Goal: Information Seeking & Learning: Learn about a topic

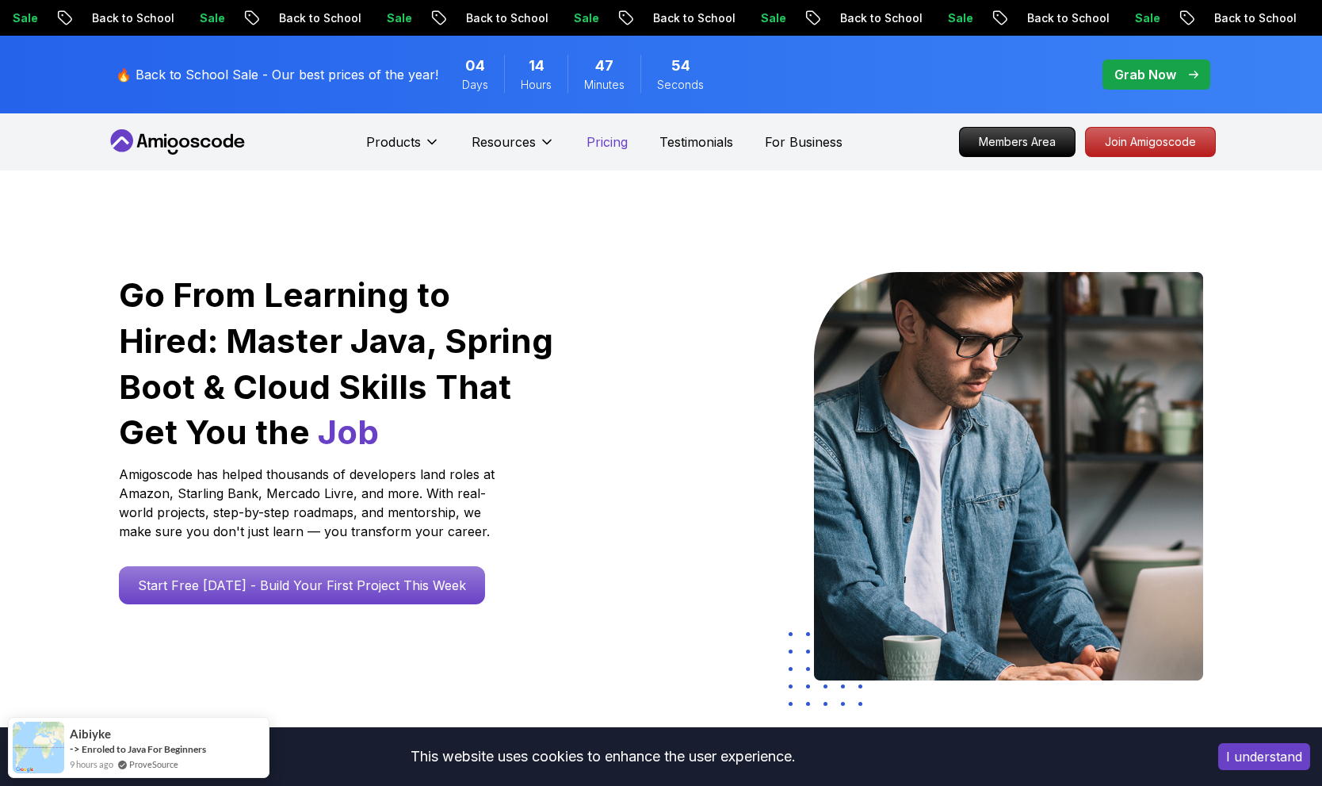
click at [606, 141] on p "Pricing" at bounding box center [607, 141] width 41 height 19
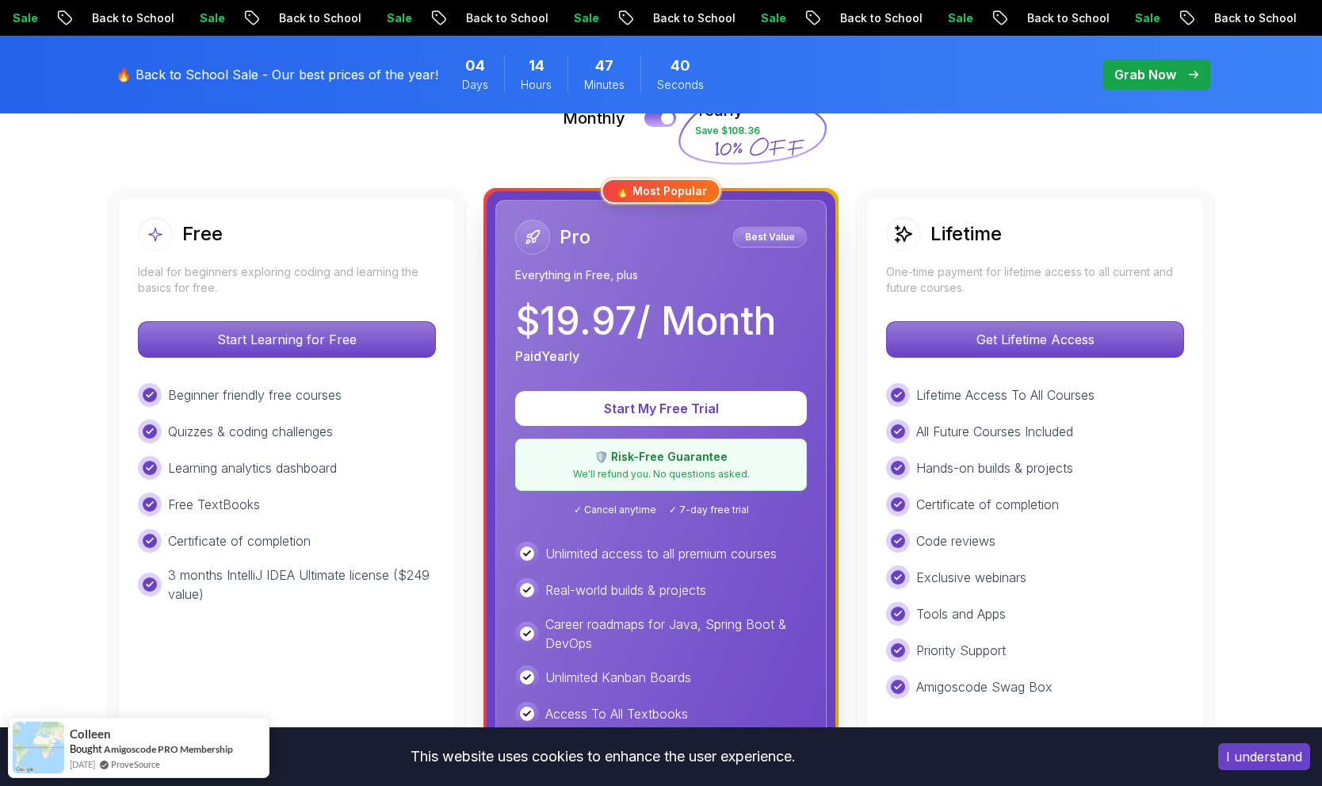
scroll to position [520, 0]
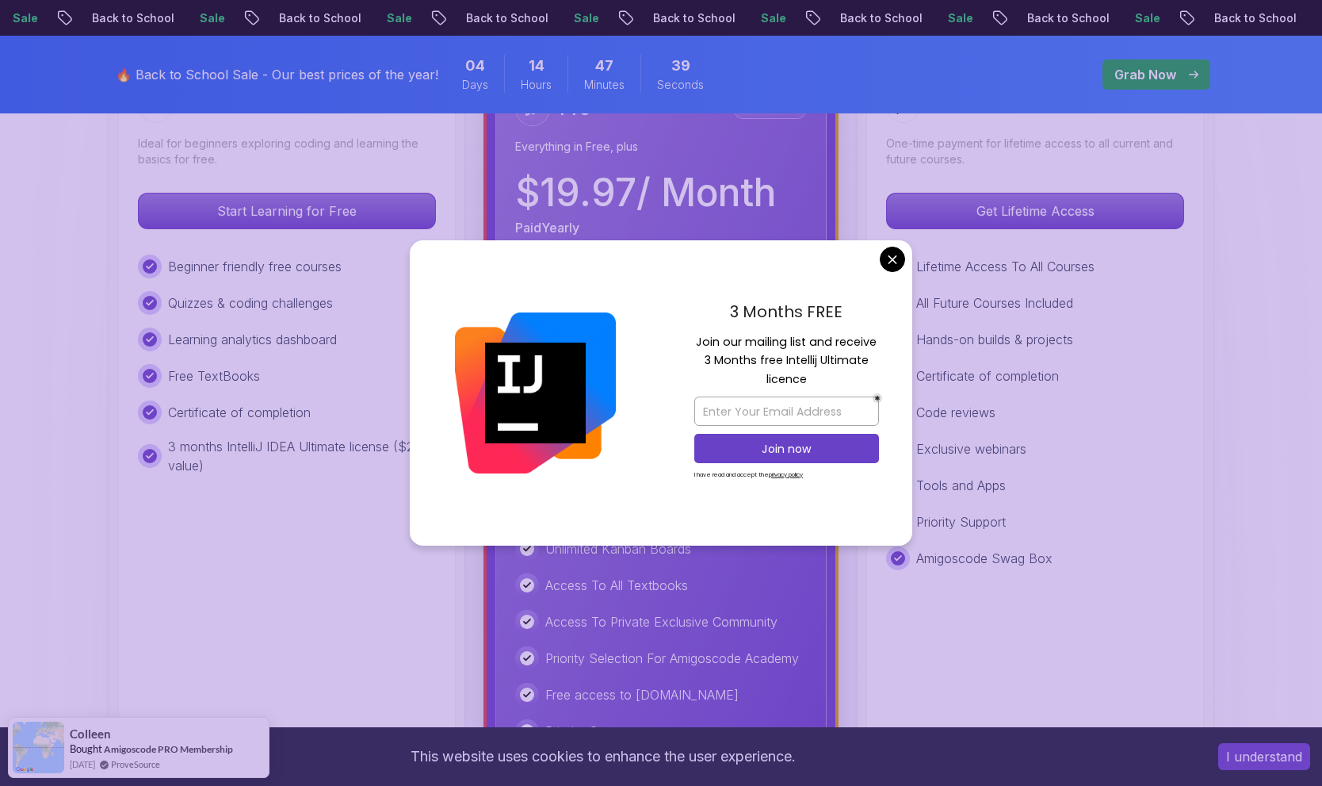
click at [34, 471] on img at bounding box center [661, 645] width 1322 height 1990
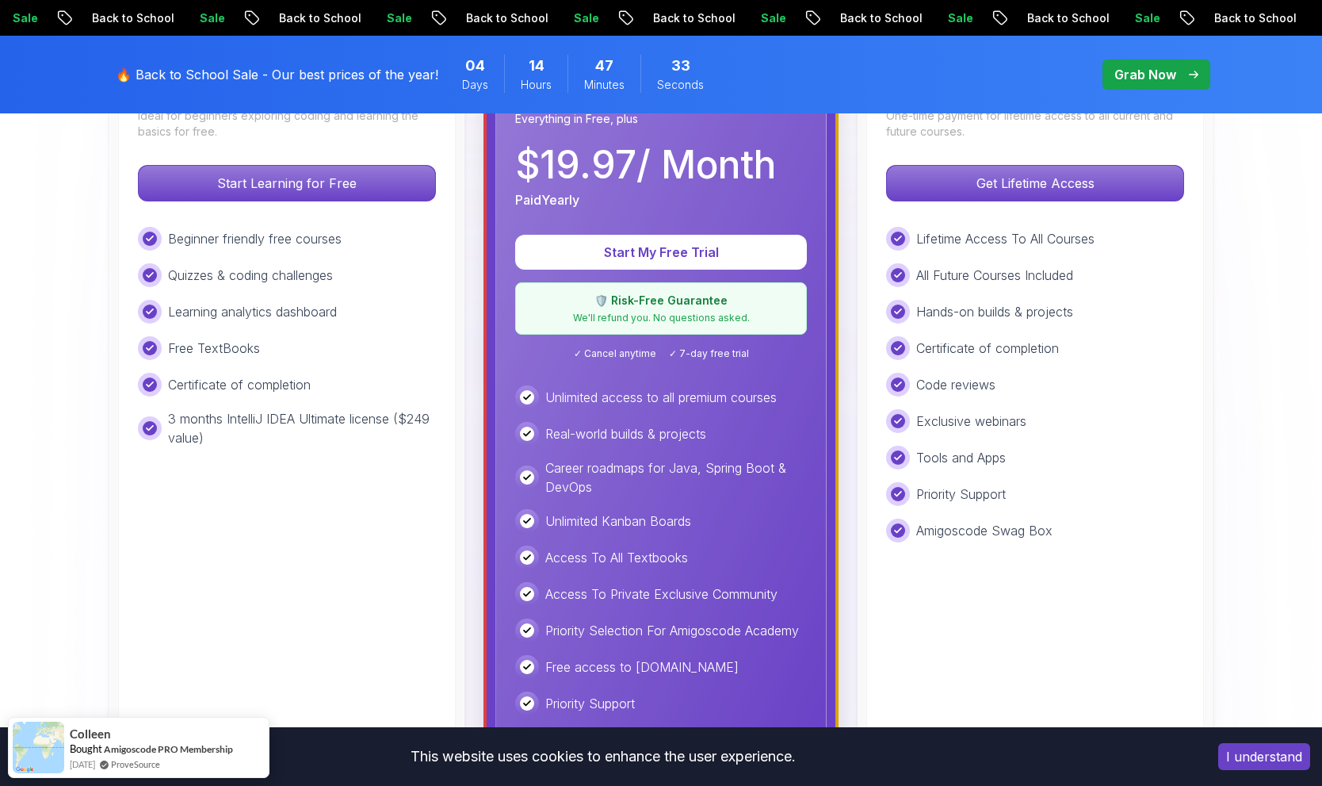
scroll to position [592, 0]
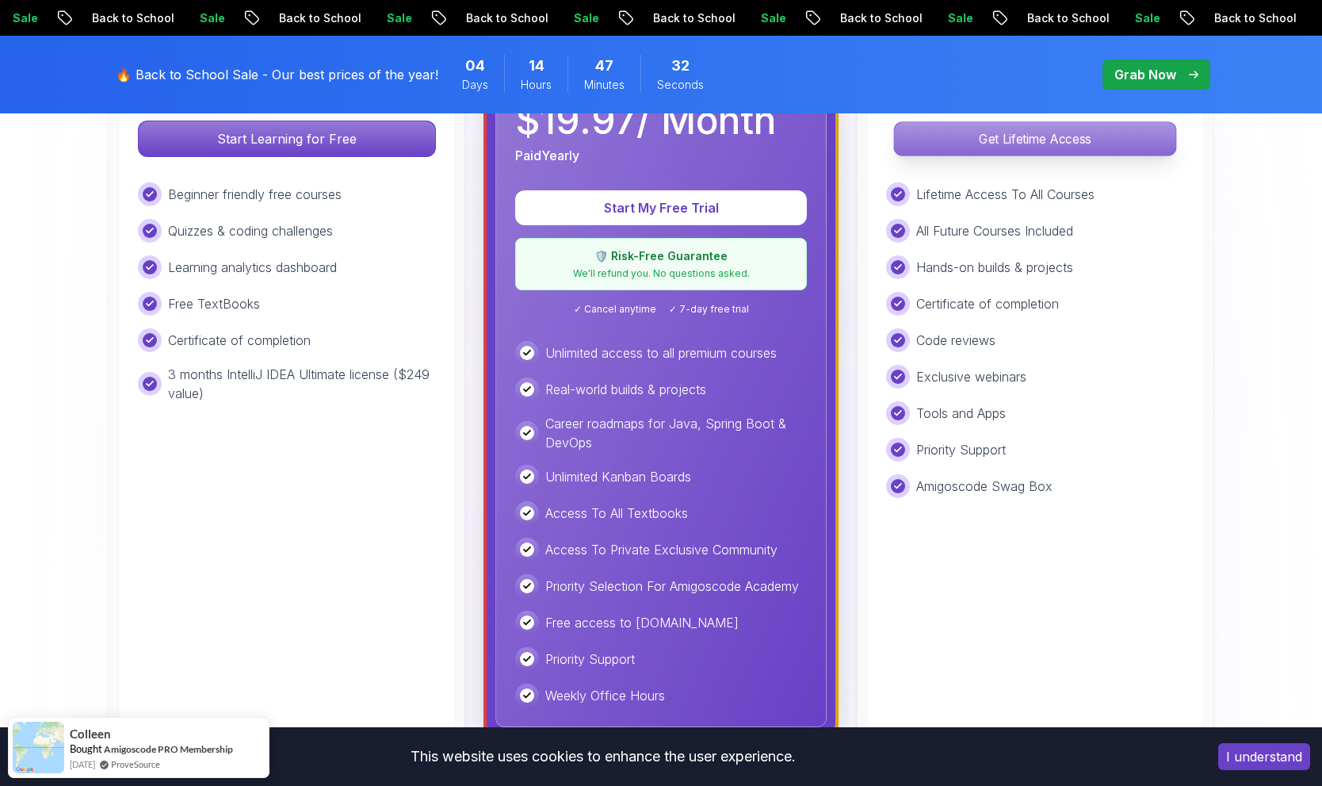
click at [1040, 132] on p "Get Lifetime Access" at bounding box center [1034, 138] width 281 height 33
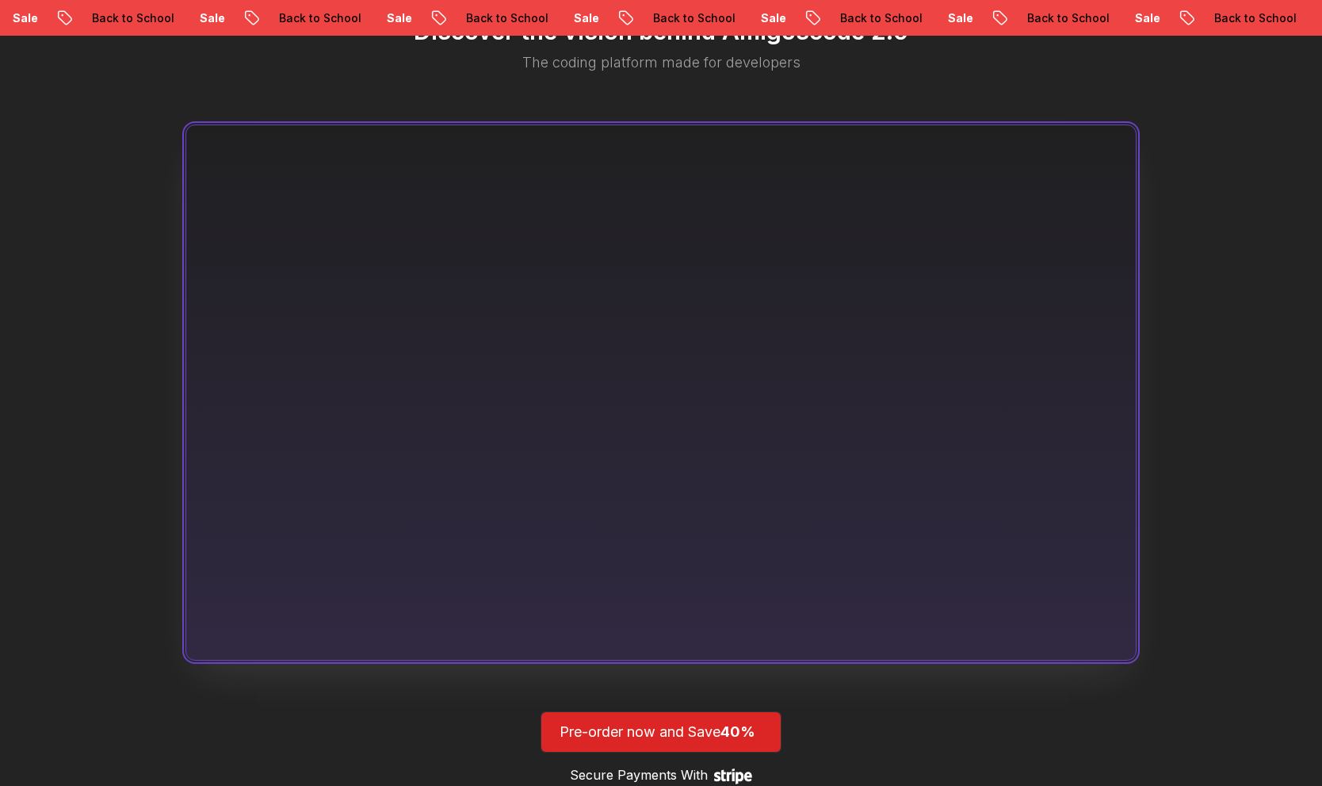
scroll to position [1027, 0]
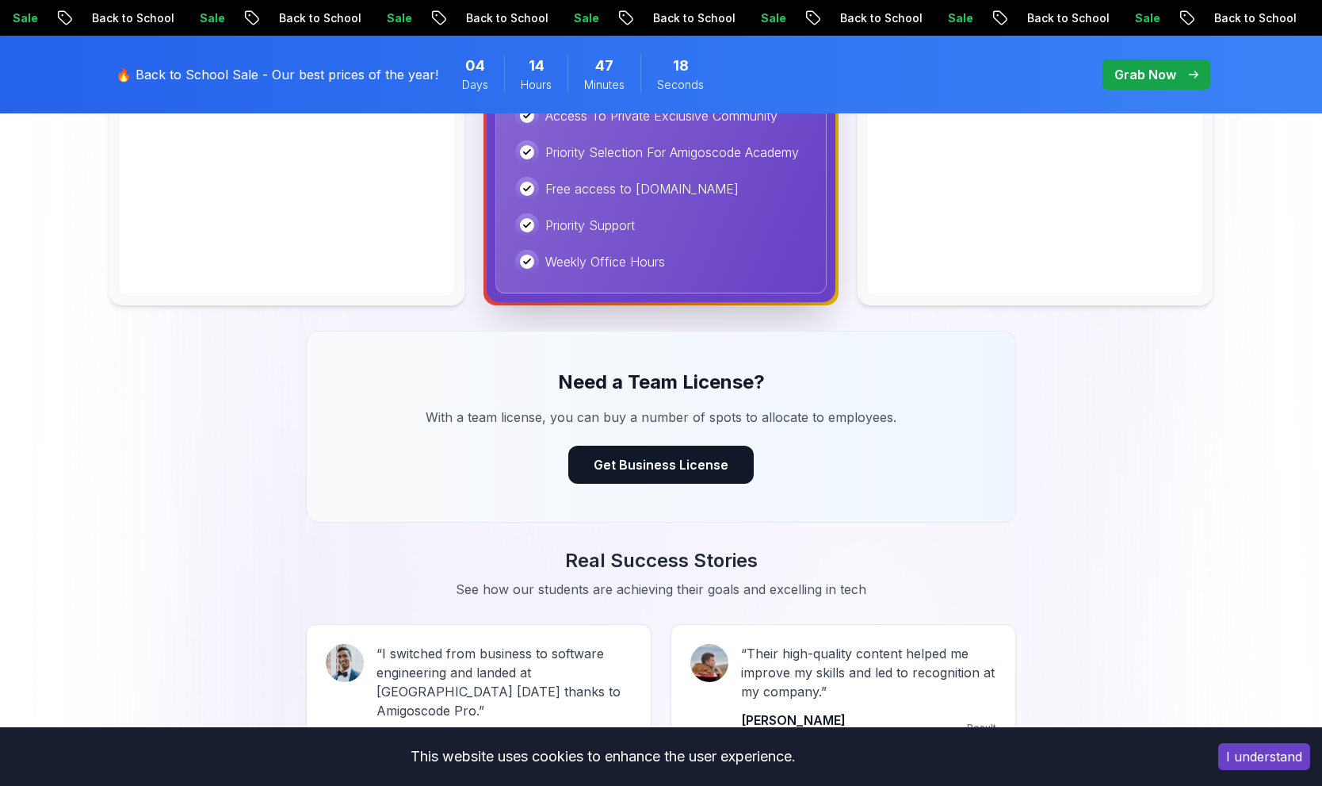
scroll to position [592, 0]
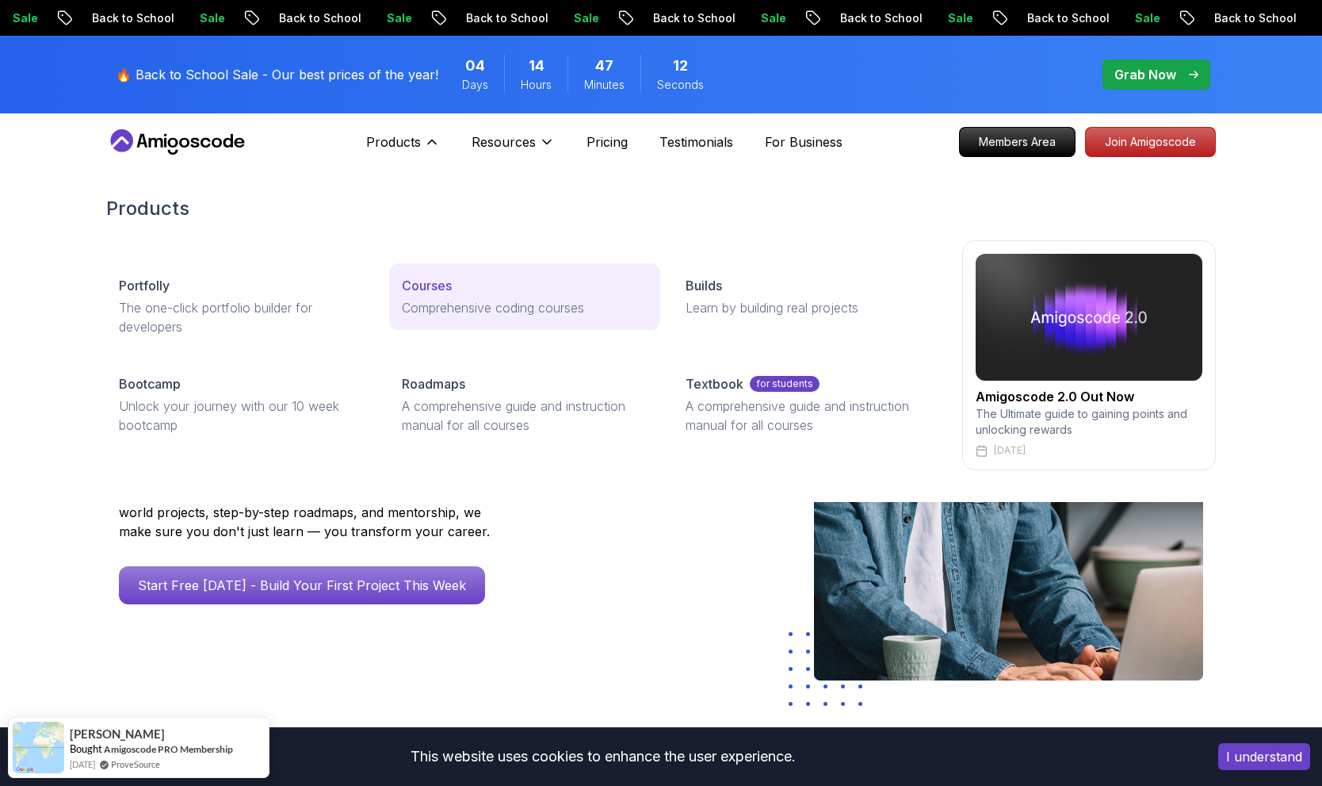
click at [437, 286] on p "Courses" at bounding box center [427, 285] width 50 height 19
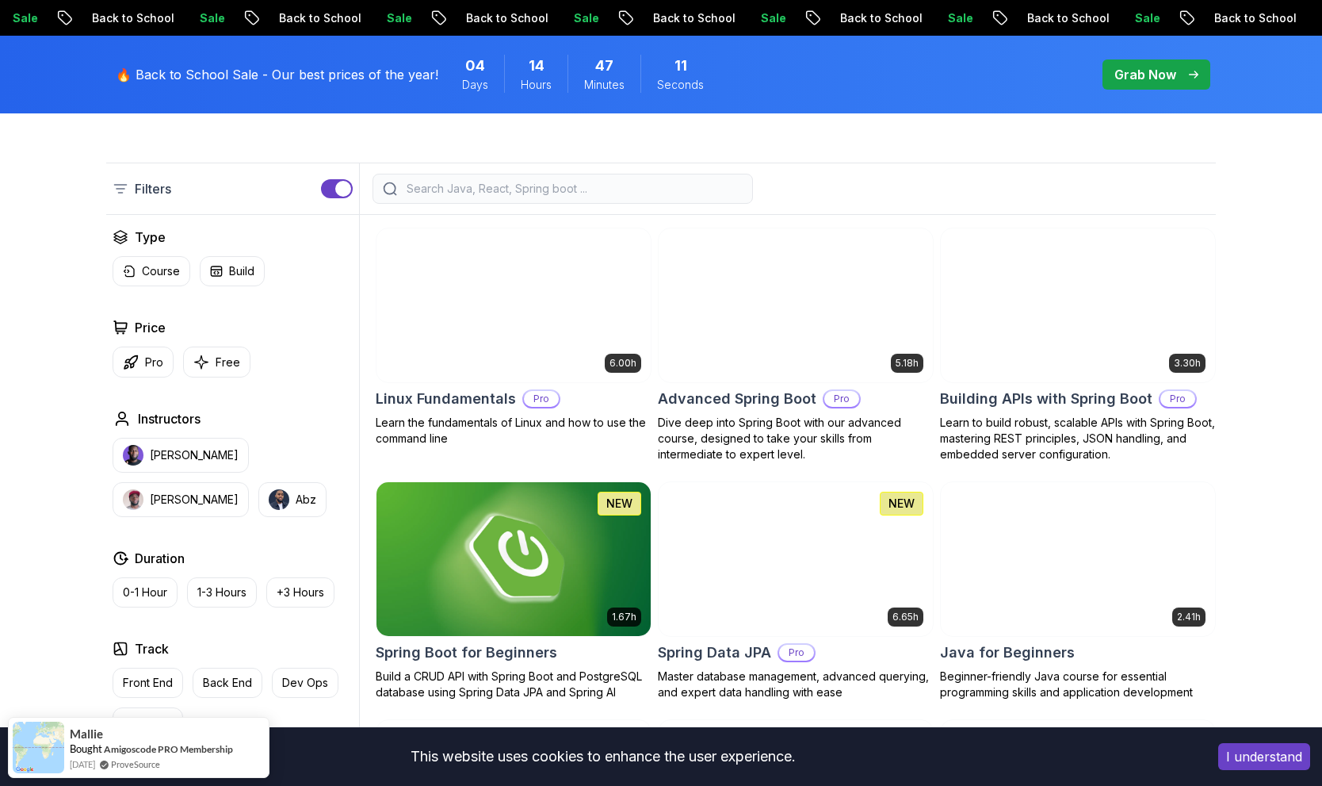
scroll to position [520, 0]
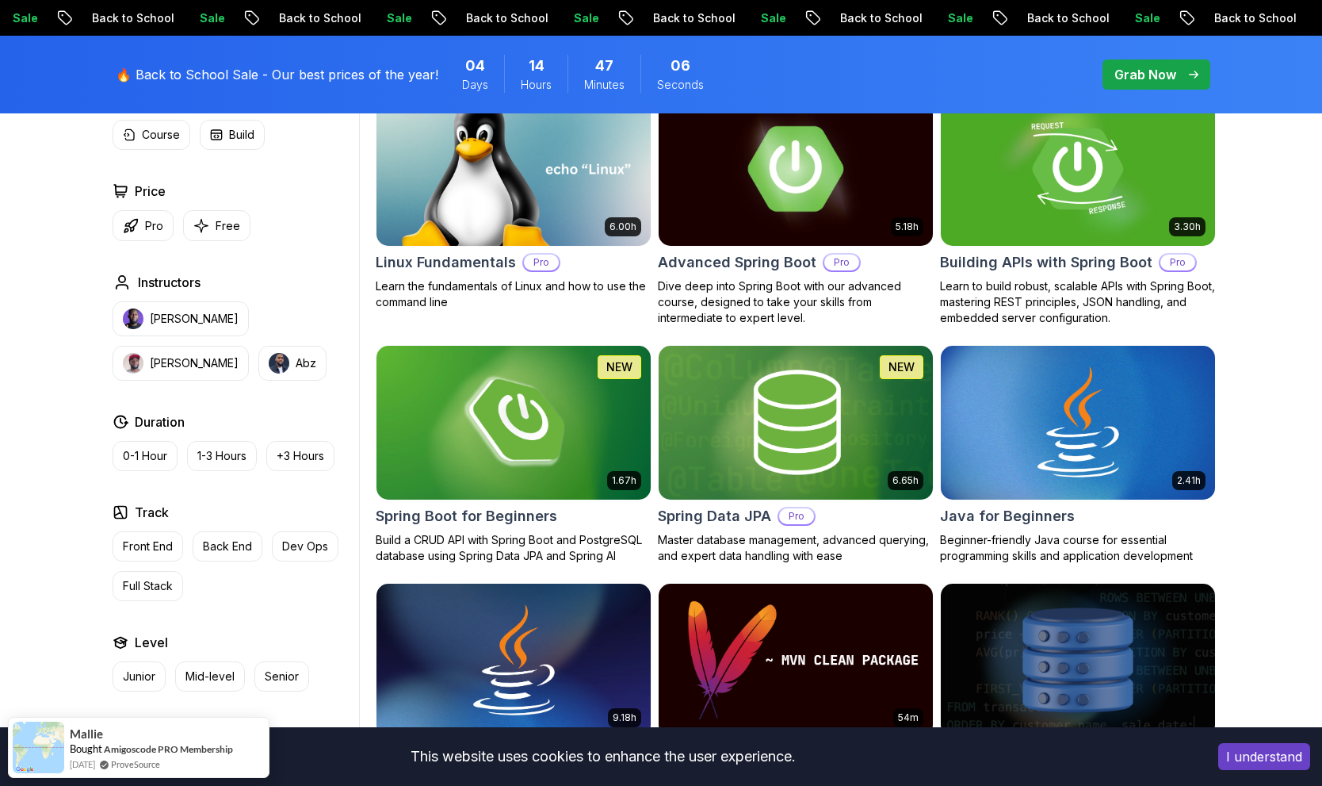
click at [718, 262] on h2 "Advanced Spring Boot" at bounding box center [737, 262] width 159 height 22
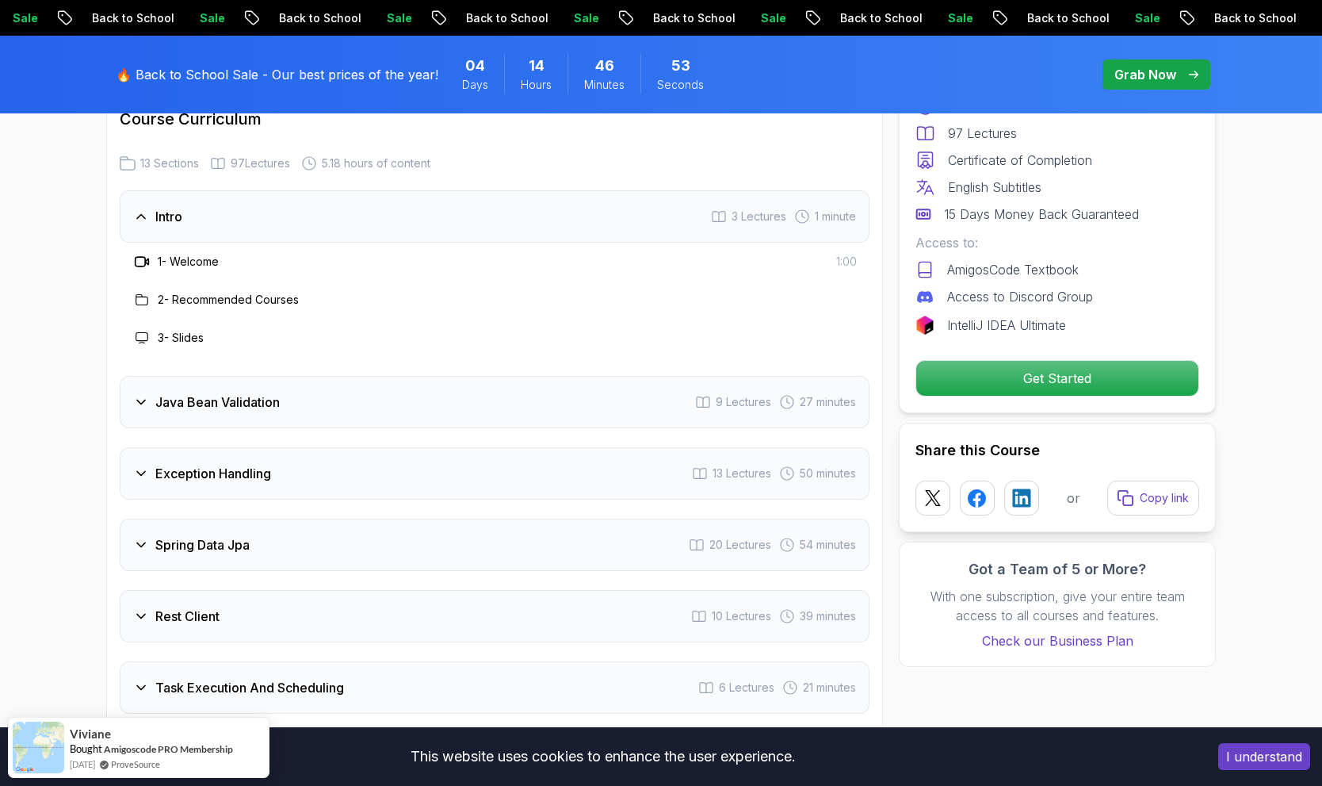
scroll to position [2177, 0]
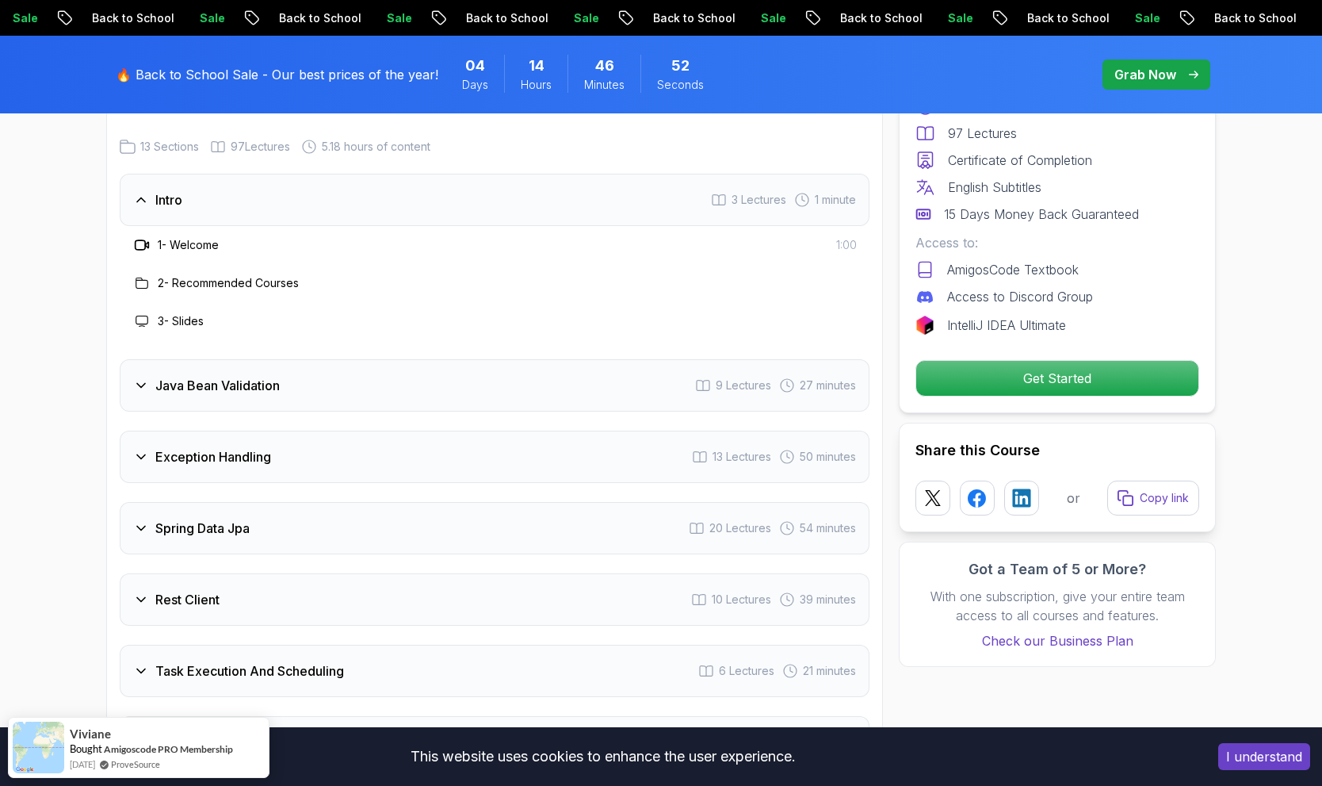
click at [545, 359] on div "Java Bean Validation 9 Lectures 27 minutes" at bounding box center [495, 385] width 750 height 52
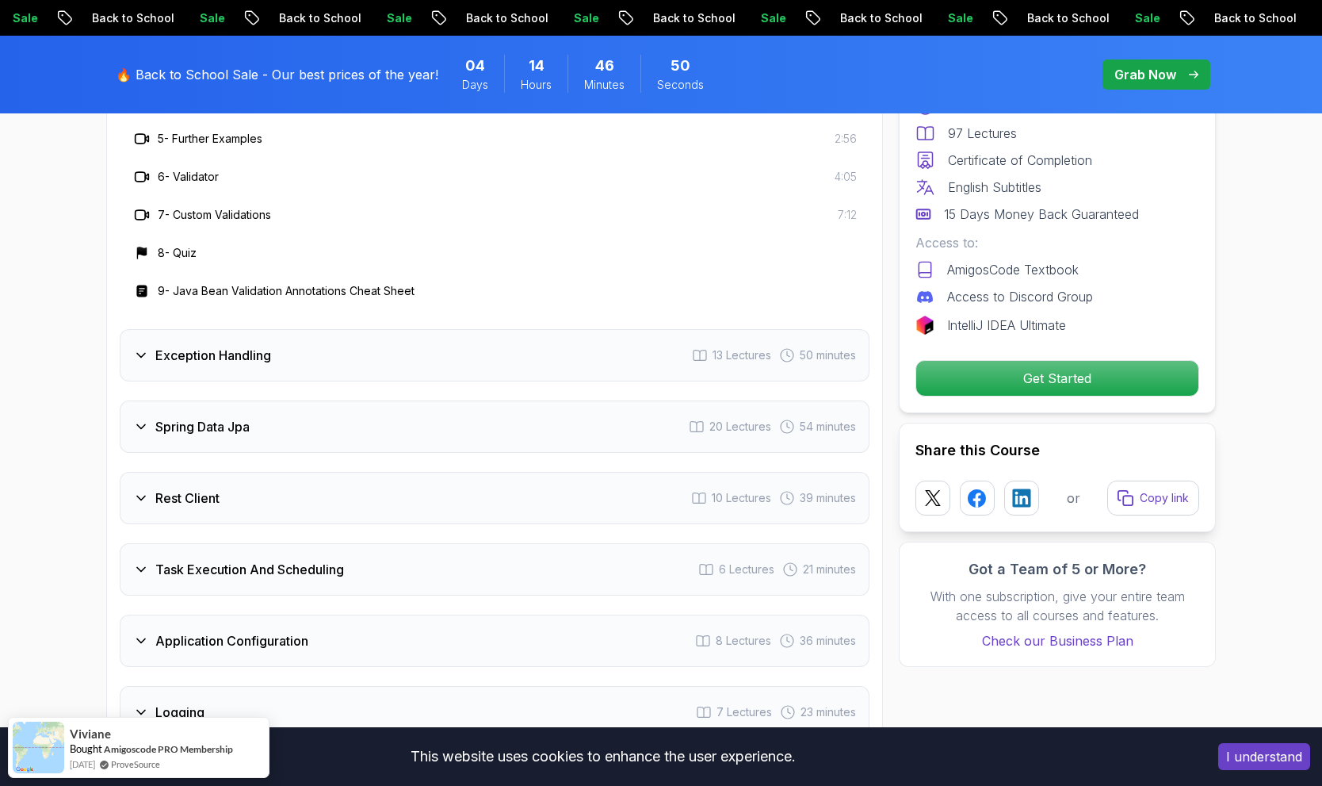
scroll to position [2525, 0]
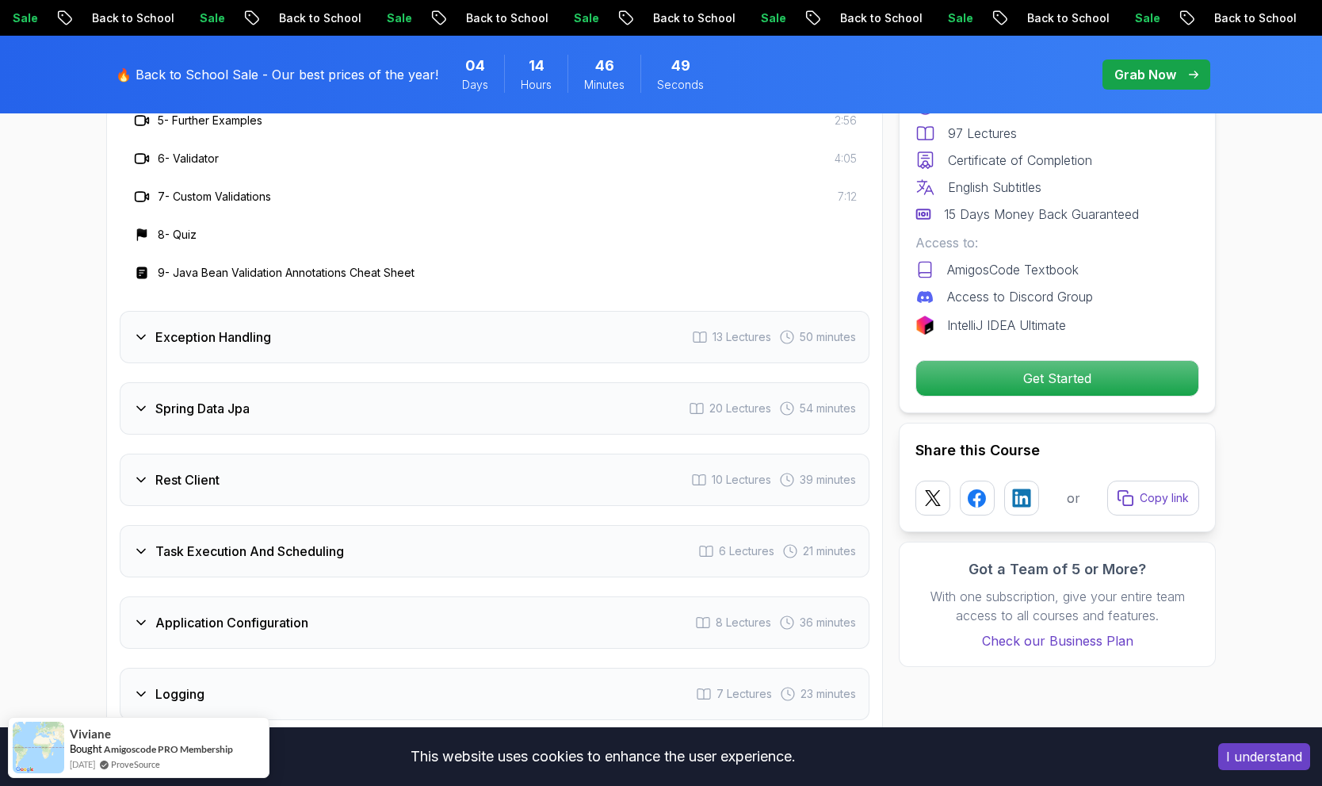
click at [471, 311] on div "Exception Handling 13 Lectures 50 minutes" at bounding box center [495, 337] width 750 height 52
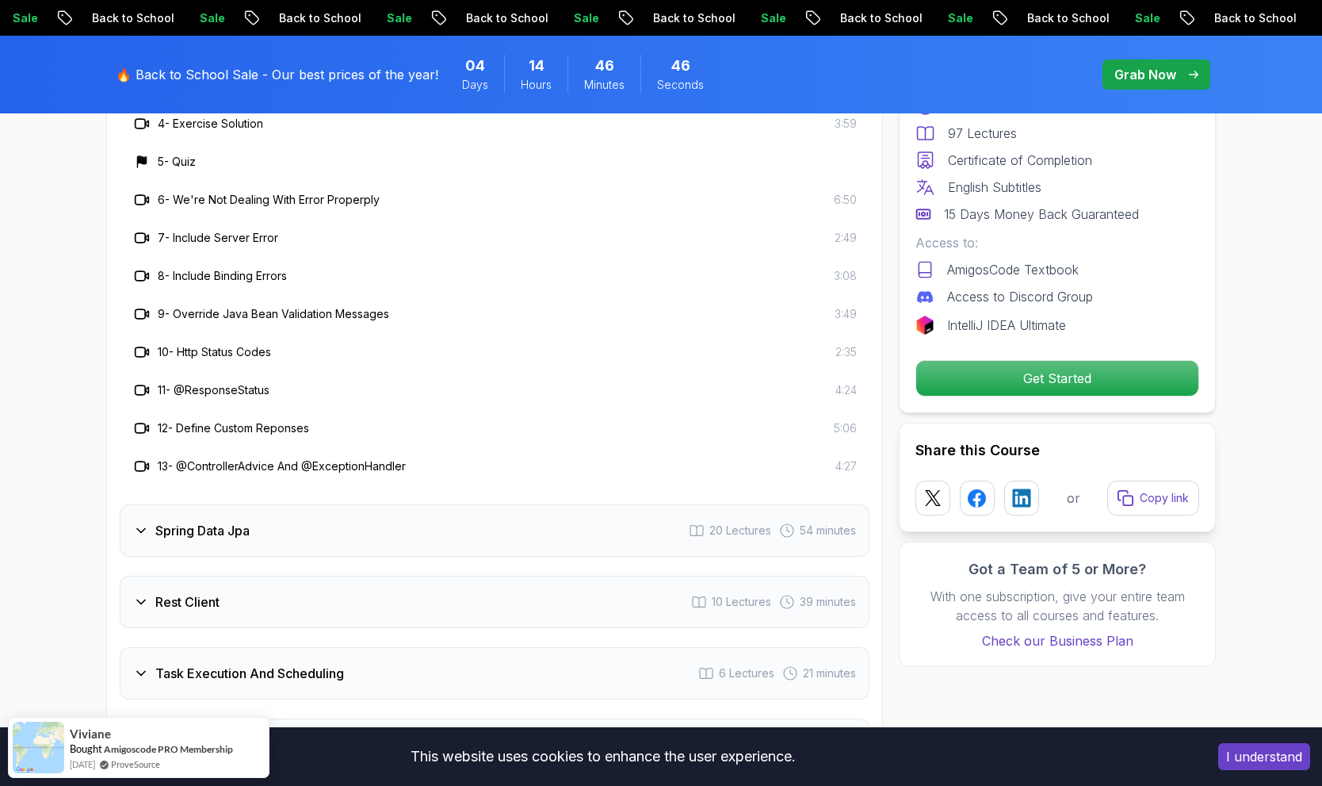
scroll to position [2651, 0]
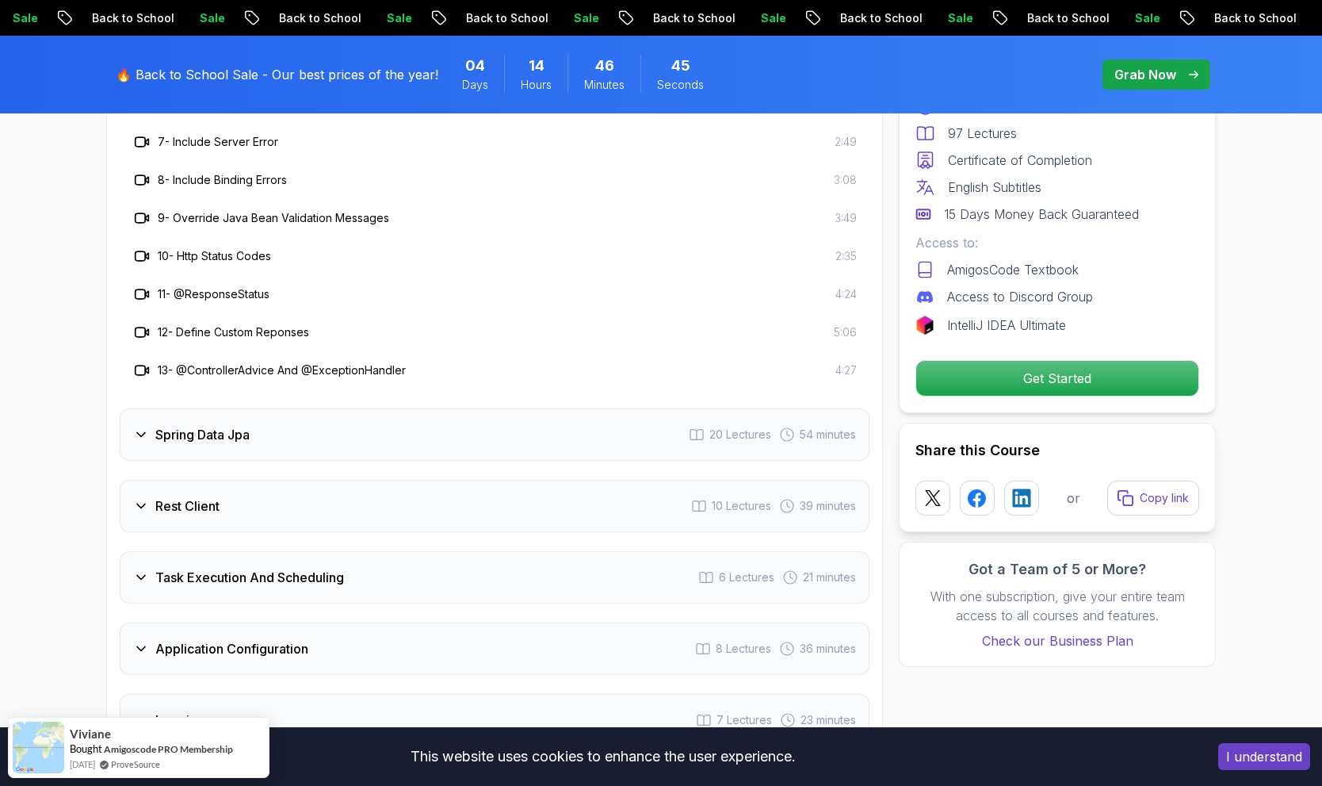
click at [429, 408] on div "Spring Data Jpa 20 Lectures 54 minutes" at bounding box center [495, 434] width 750 height 52
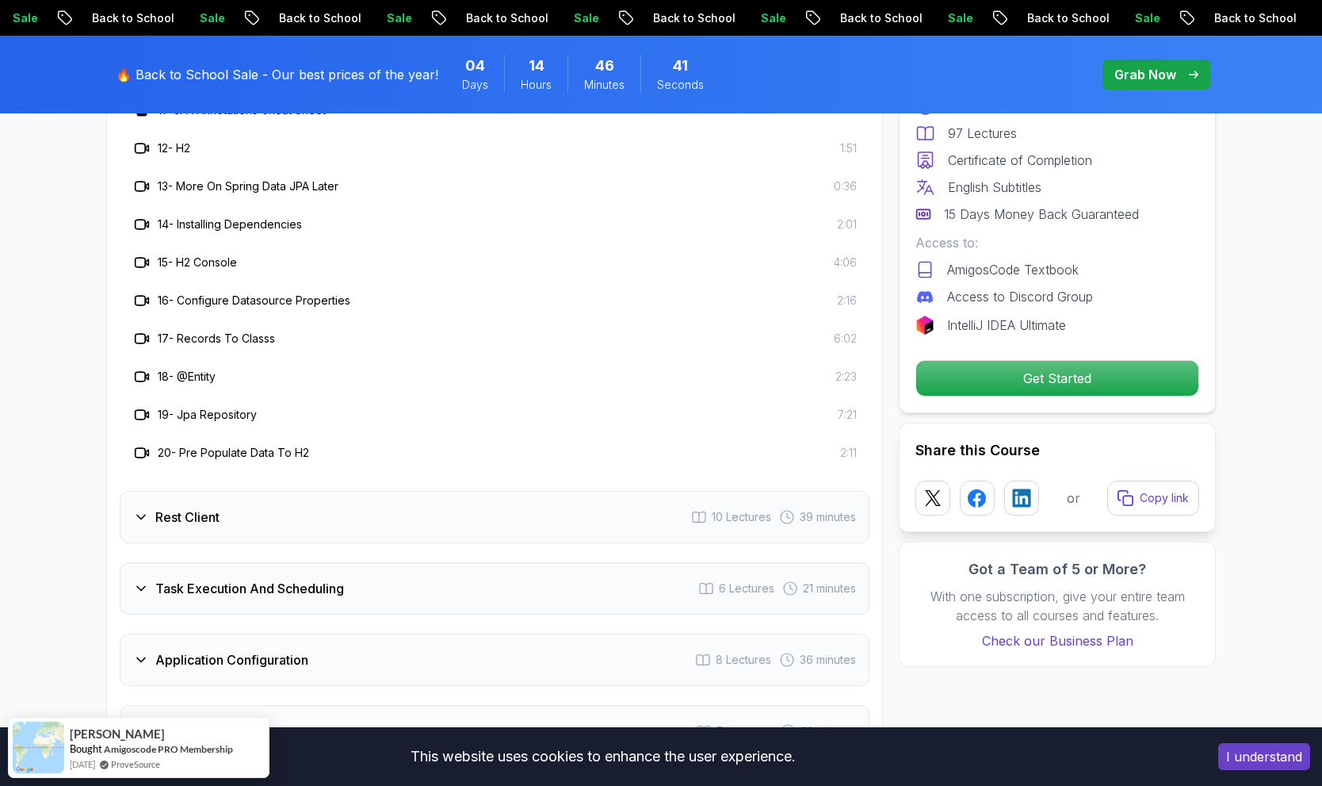
scroll to position [2913, 0]
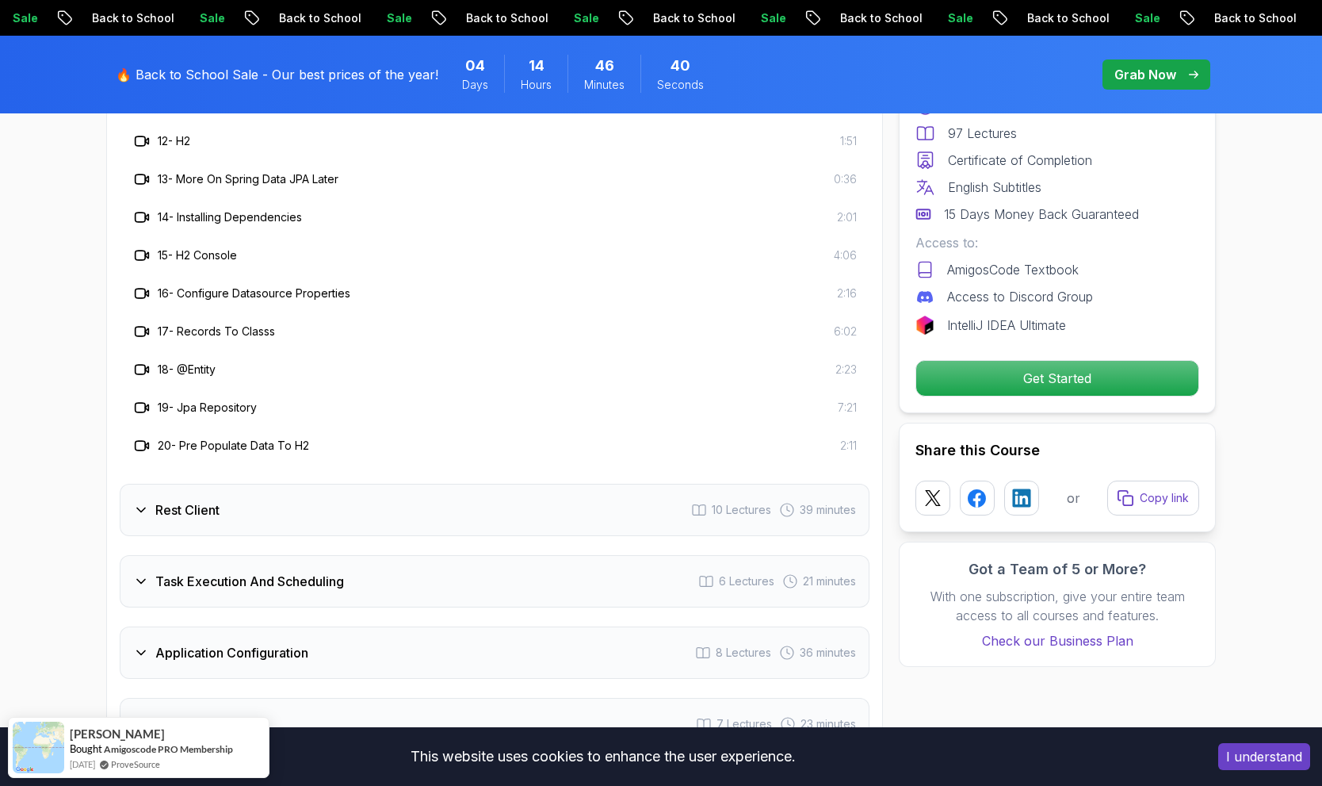
click at [392, 484] on div "Rest Client 10 Lectures 39 minutes" at bounding box center [495, 510] width 750 height 52
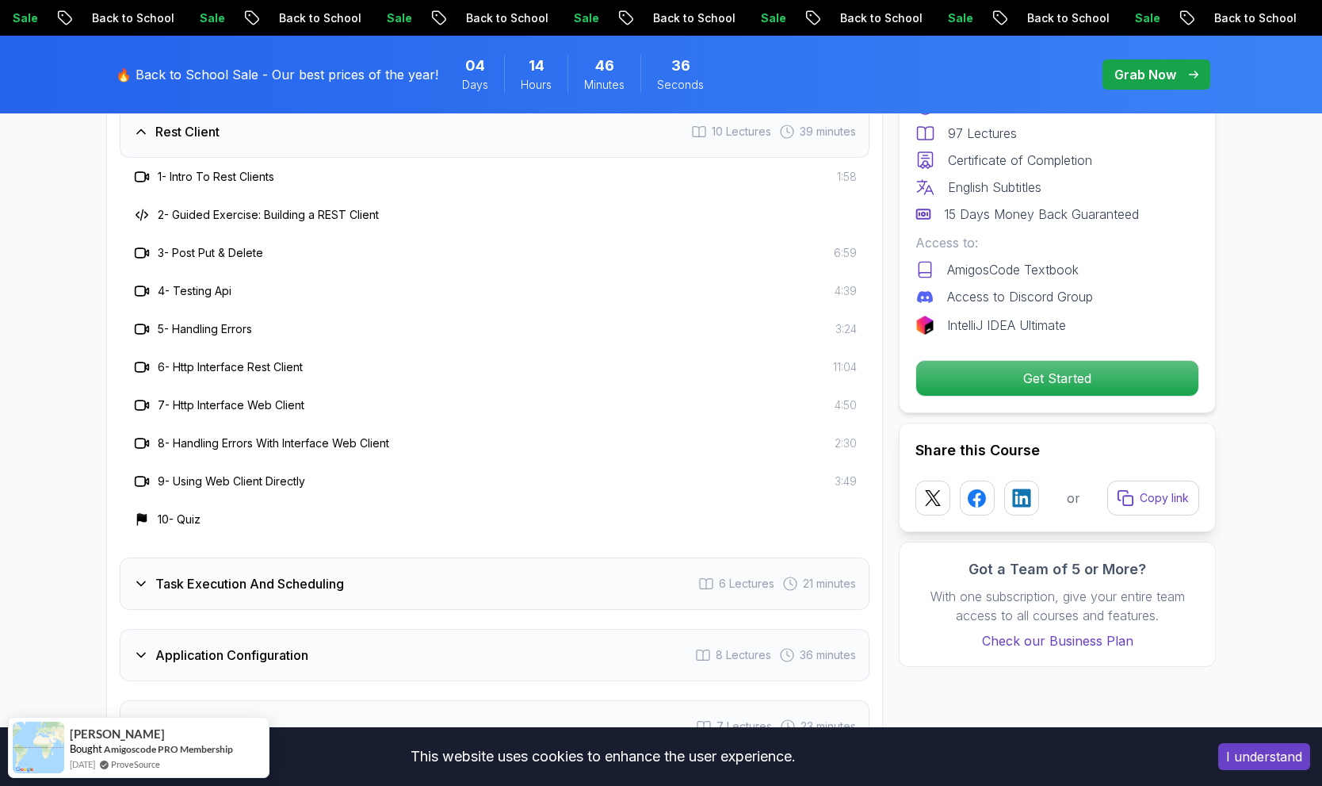
scroll to position [2528, 0]
click at [372, 560] on div "Task Execution And Scheduling 6 Lectures 21 minutes" at bounding box center [495, 586] width 750 height 52
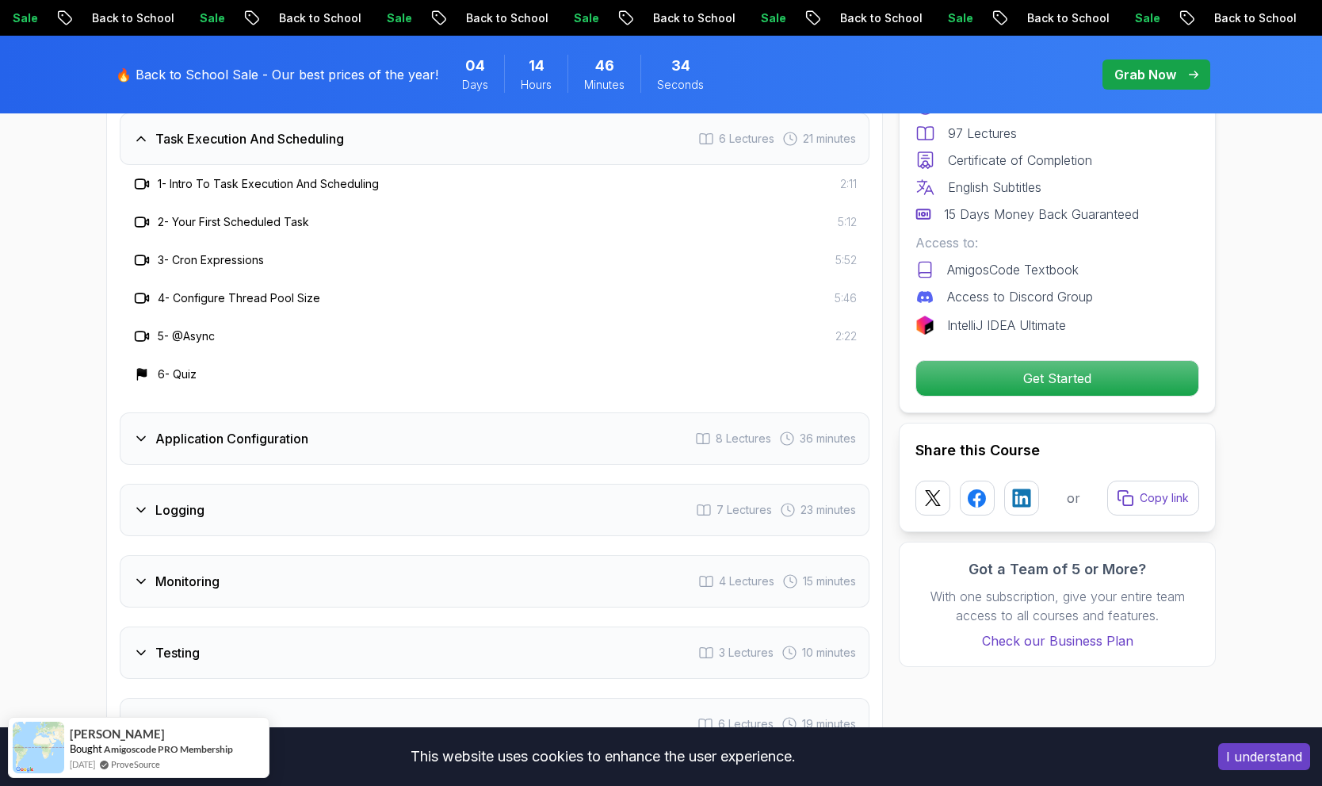
scroll to position [2601, 0]
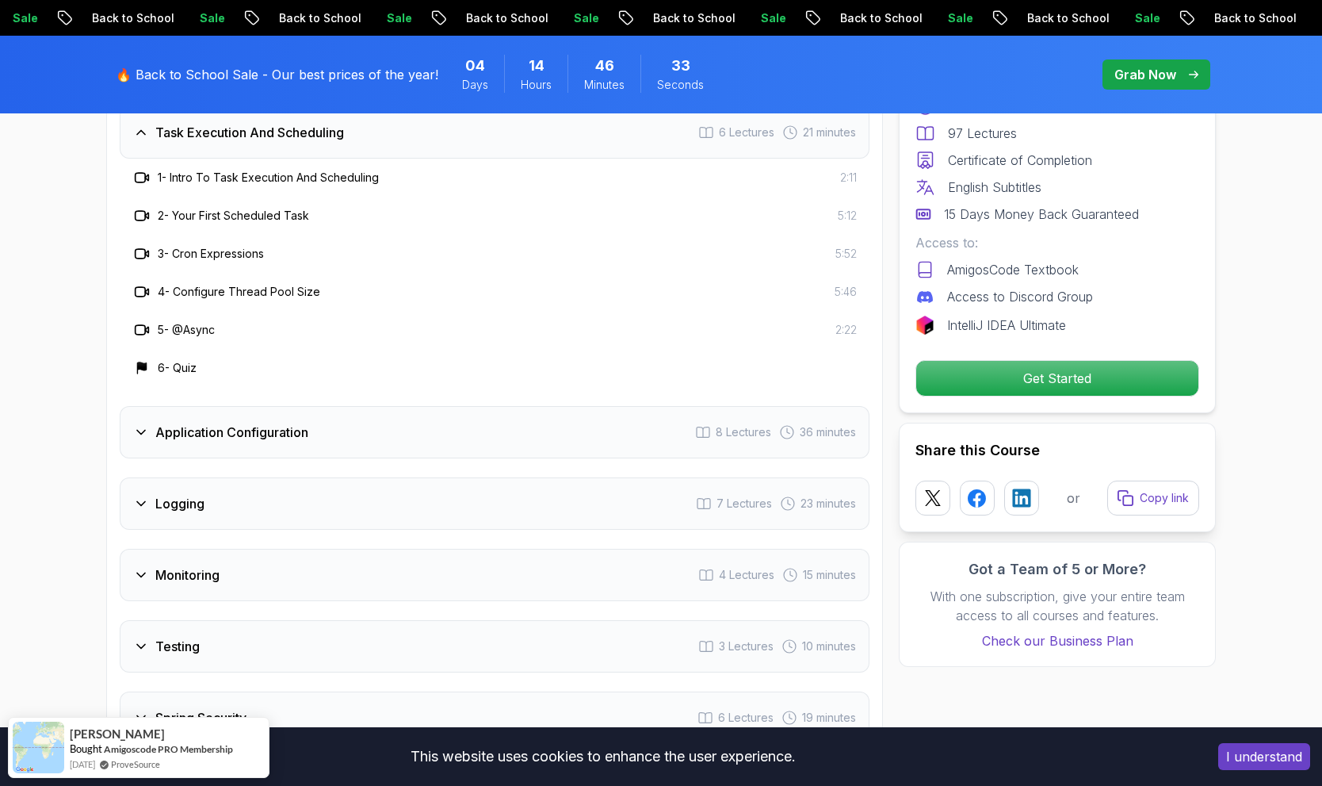
click at [380, 406] on div "Application Configuration 8 Lectures 36 minutes" at bounding box center [495, 432] width 750 height 52
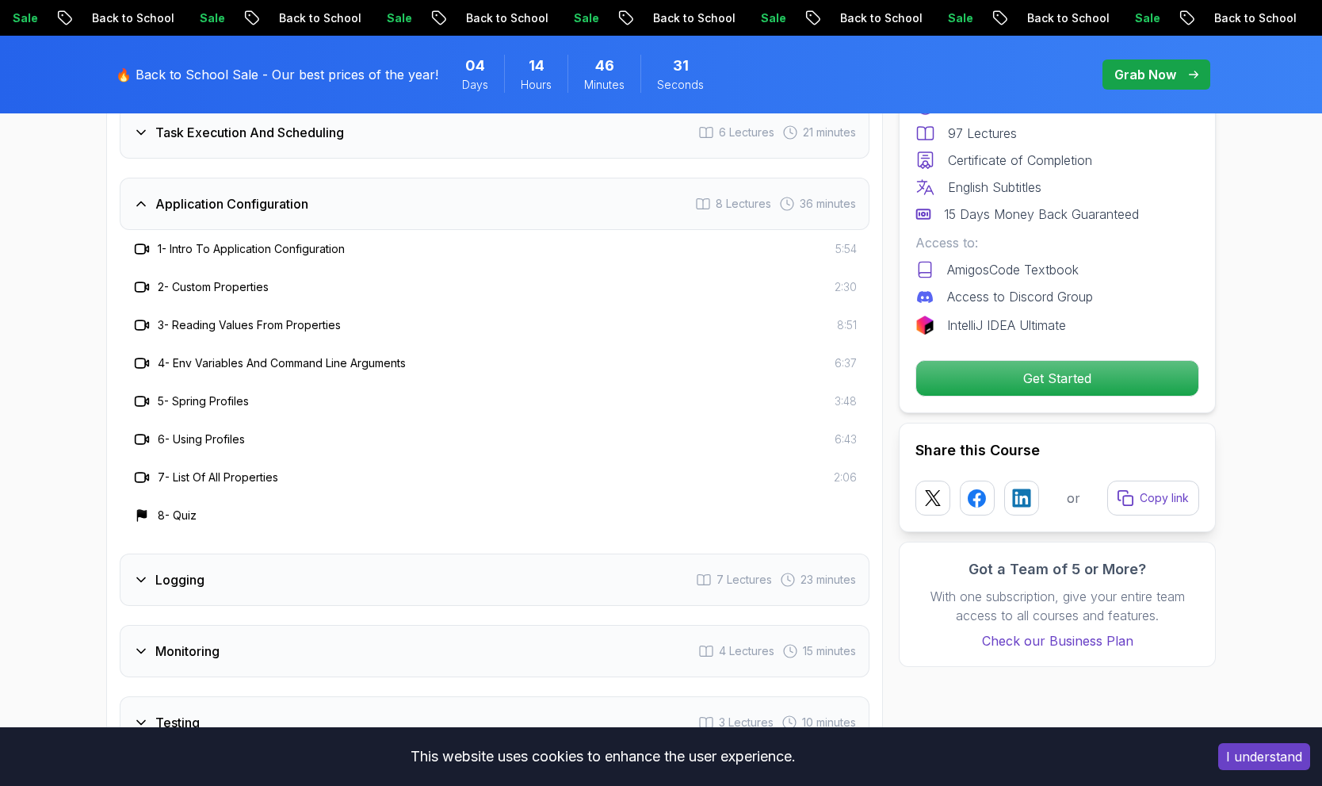
click at [358, 553] on div "Logging 7 Lectures 23 minutes" at bounding box center [495, 579] width 750 height 52
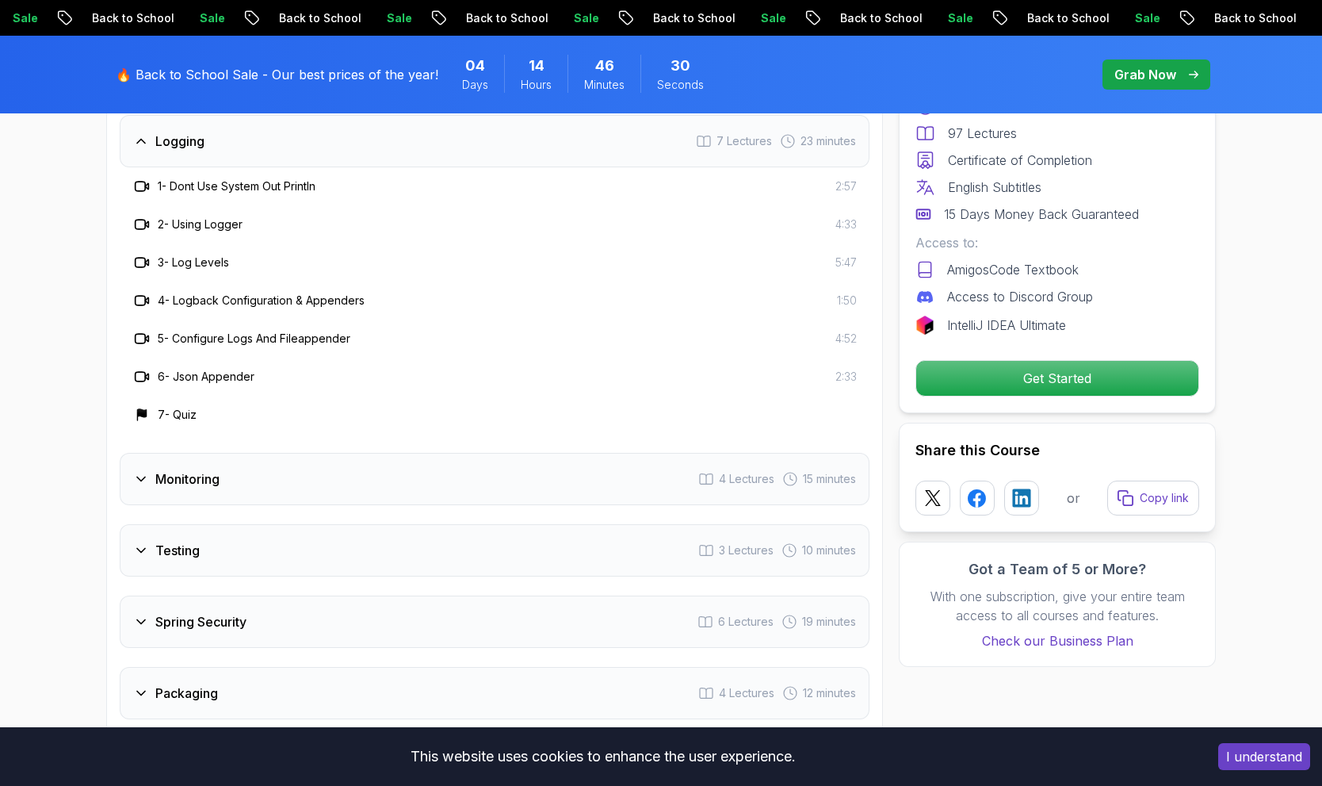
scroll to position [2746, 0]
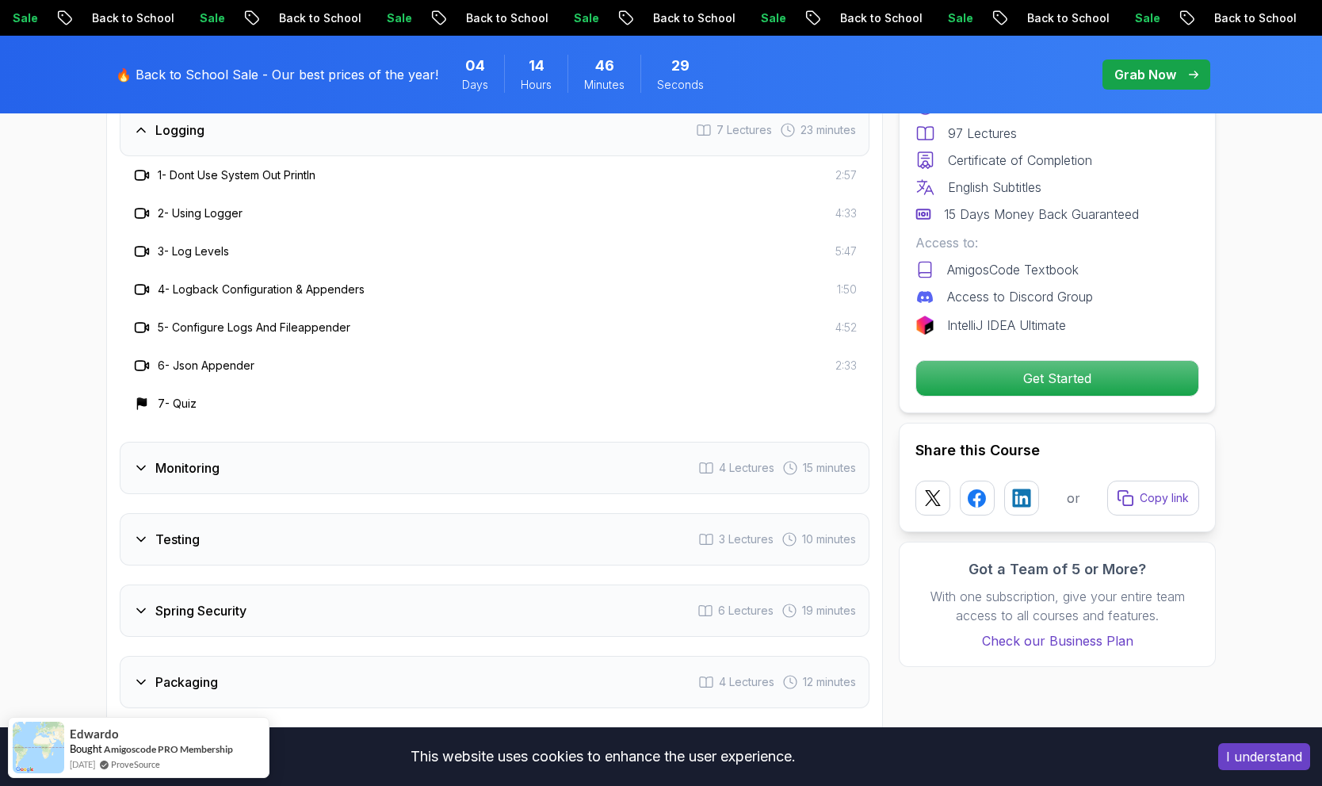
click at [291, 442] on div "Monitoring 4 Lectures 15 minutes" at bounding box center [495, 468] width 750 height 52
